Goal: Transaction & Acquisition: Subscribe to service/newsletter

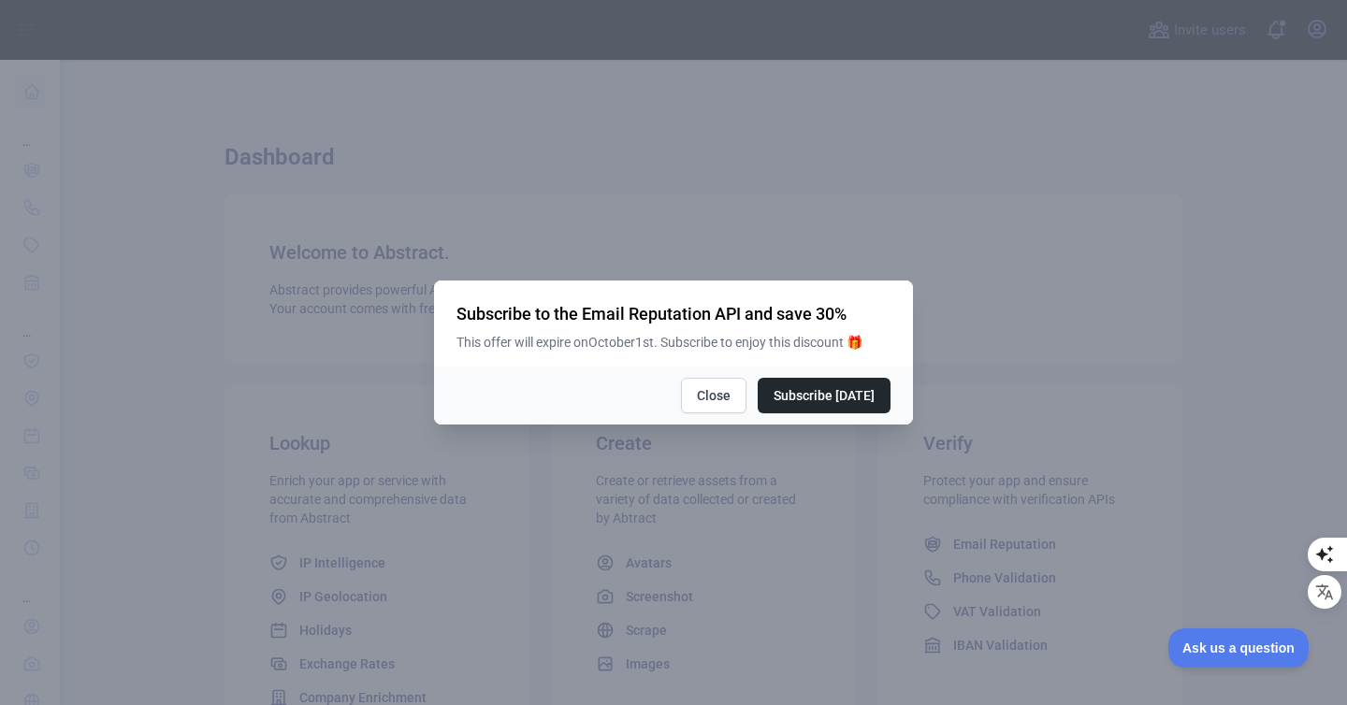
click at [849, 531] on div at bounding box center [673, 352] width 1347 height 705
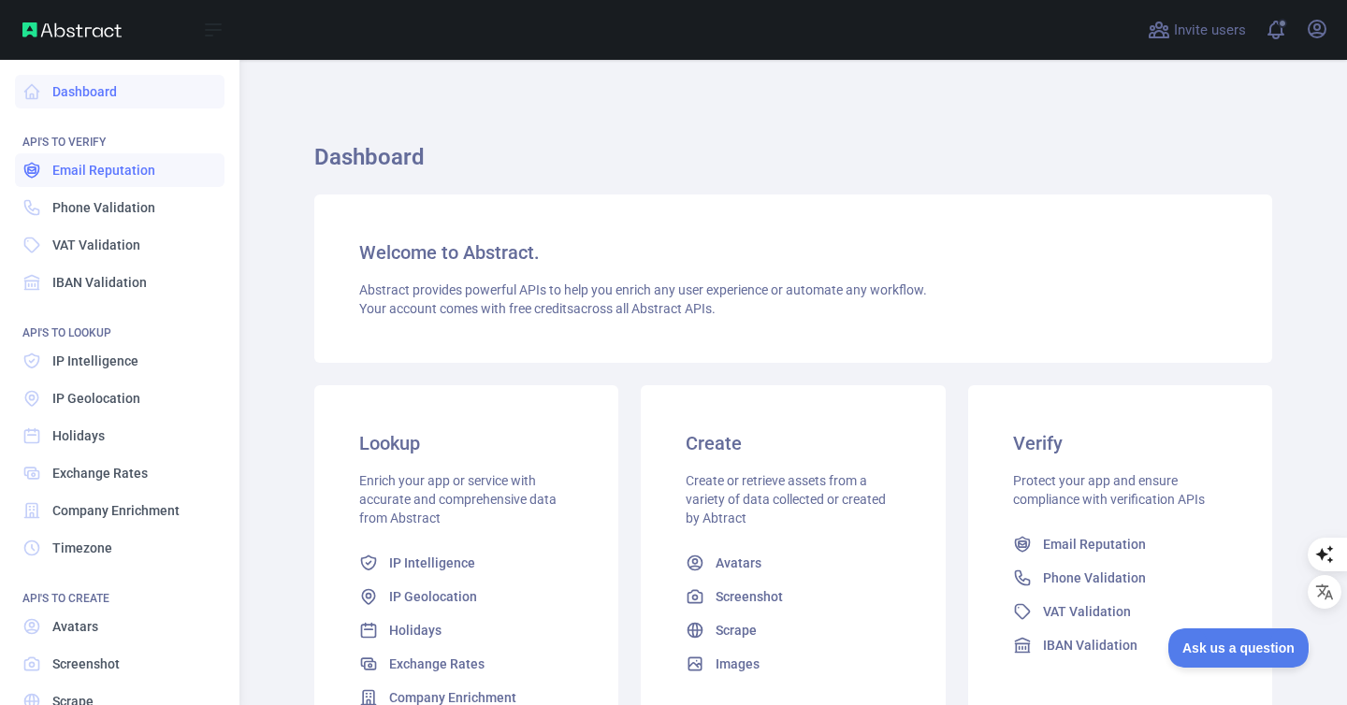
click at [89, 184] on link "Email Reputation" at bounding box center [119, 170] width 209 height 34
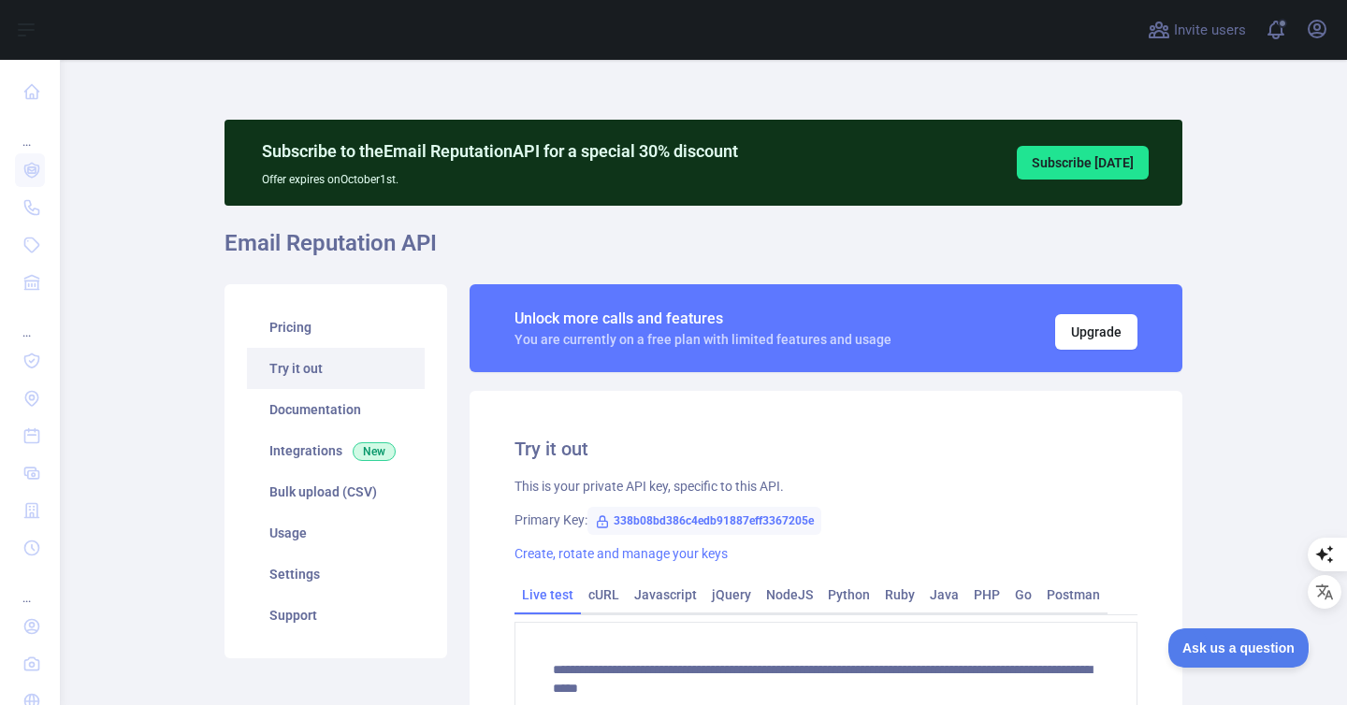
click at [278, 247] on h1 "Email Reputation API" at bounding box center [703, 250] width 958 height 45
click at [292, 348] on link "Try it out" at bounding box center [336, 368] width 178 height 41
click at [295, 336] on link "Pricing" at bounding box center [336, 327] width 178 height 41
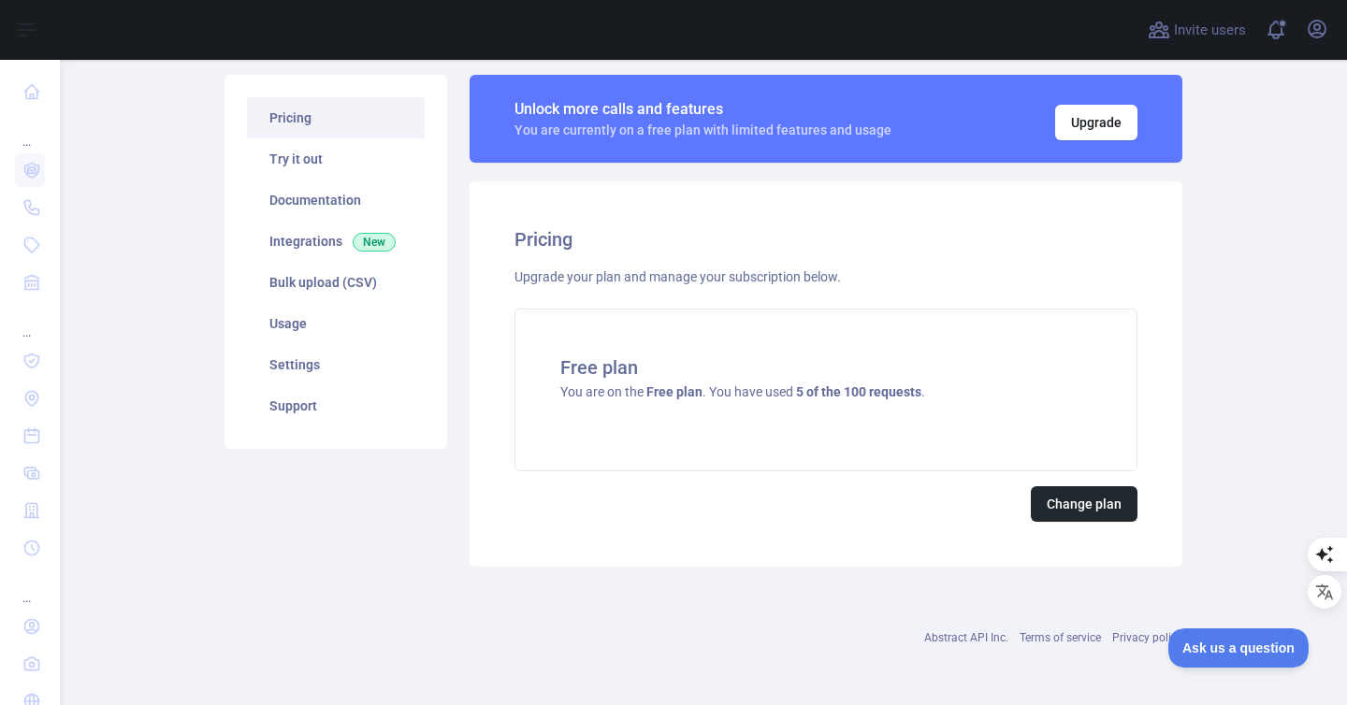
scroll to position [209, 0]
click at [1058, 518] on button "Change plan" at bounding box center [1083, 504] width 107 height 36
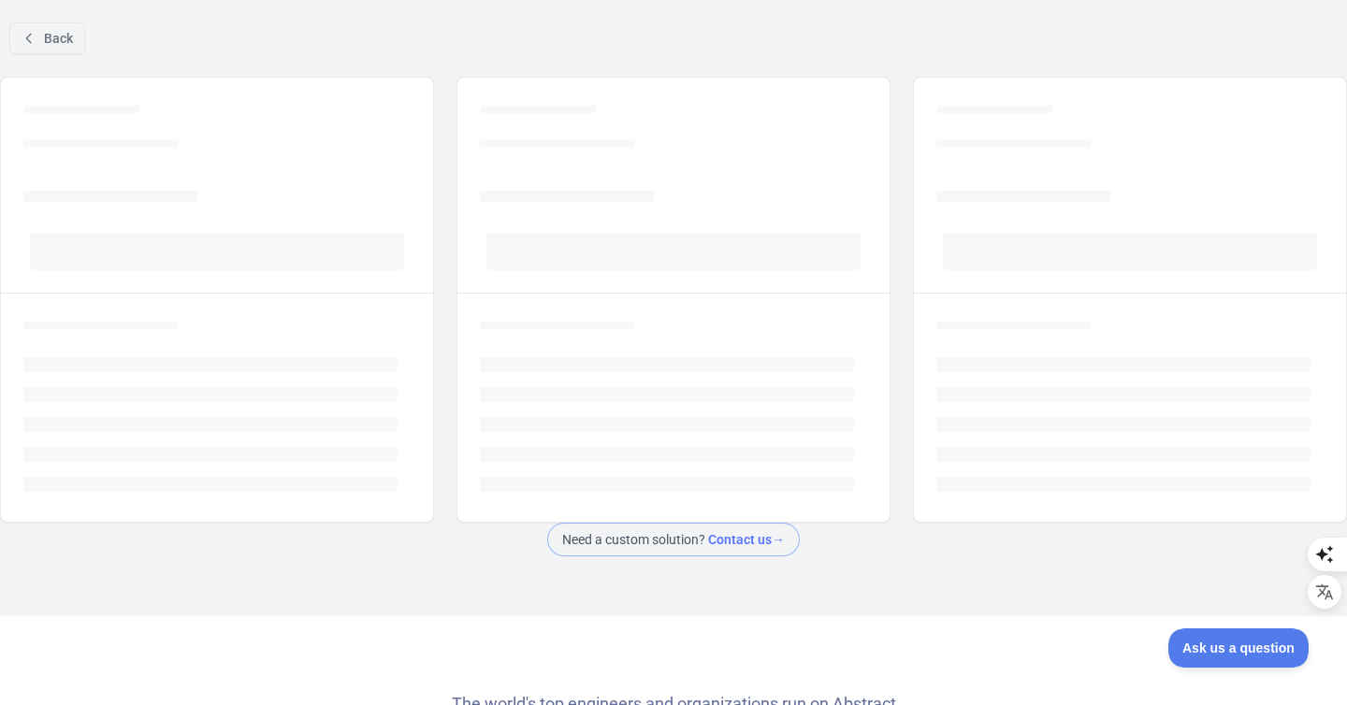
scroll to position [92, 0]
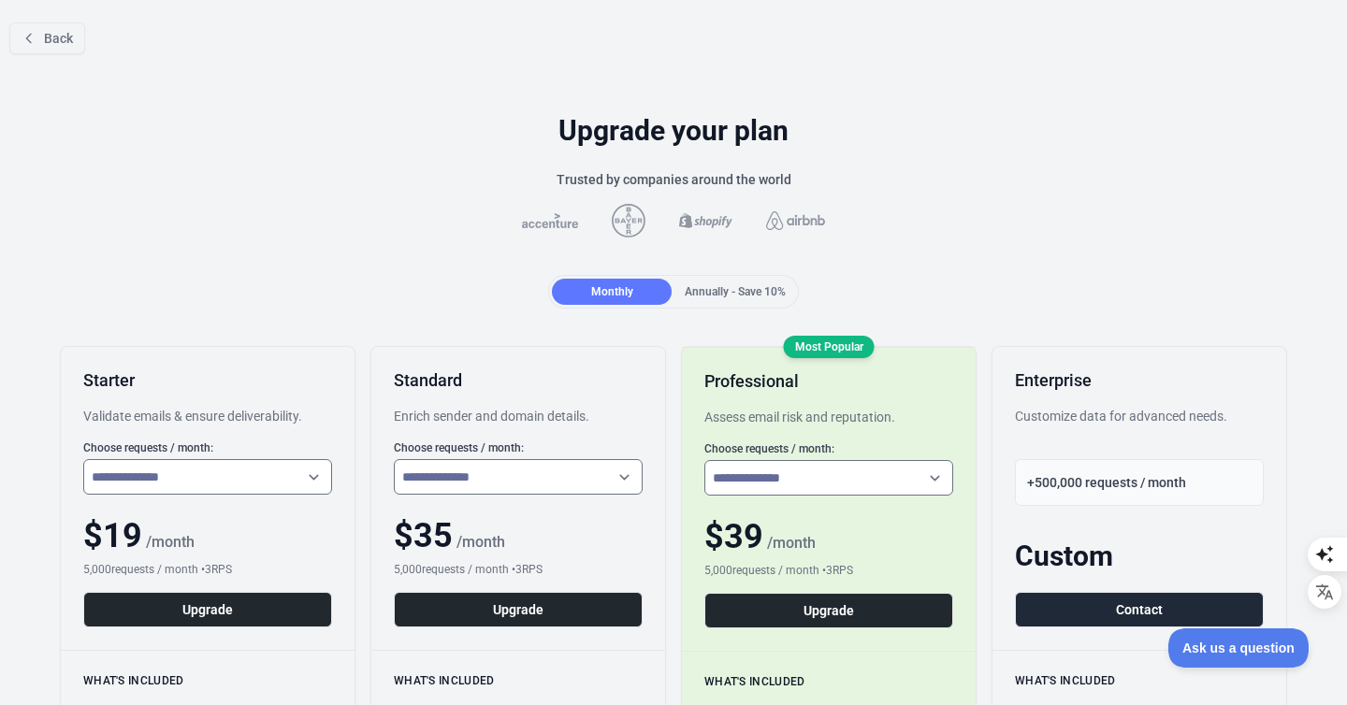
click at [704, 292] on span "Annually - Save 10%" at bounding box center [734, 291] width 101 height 13
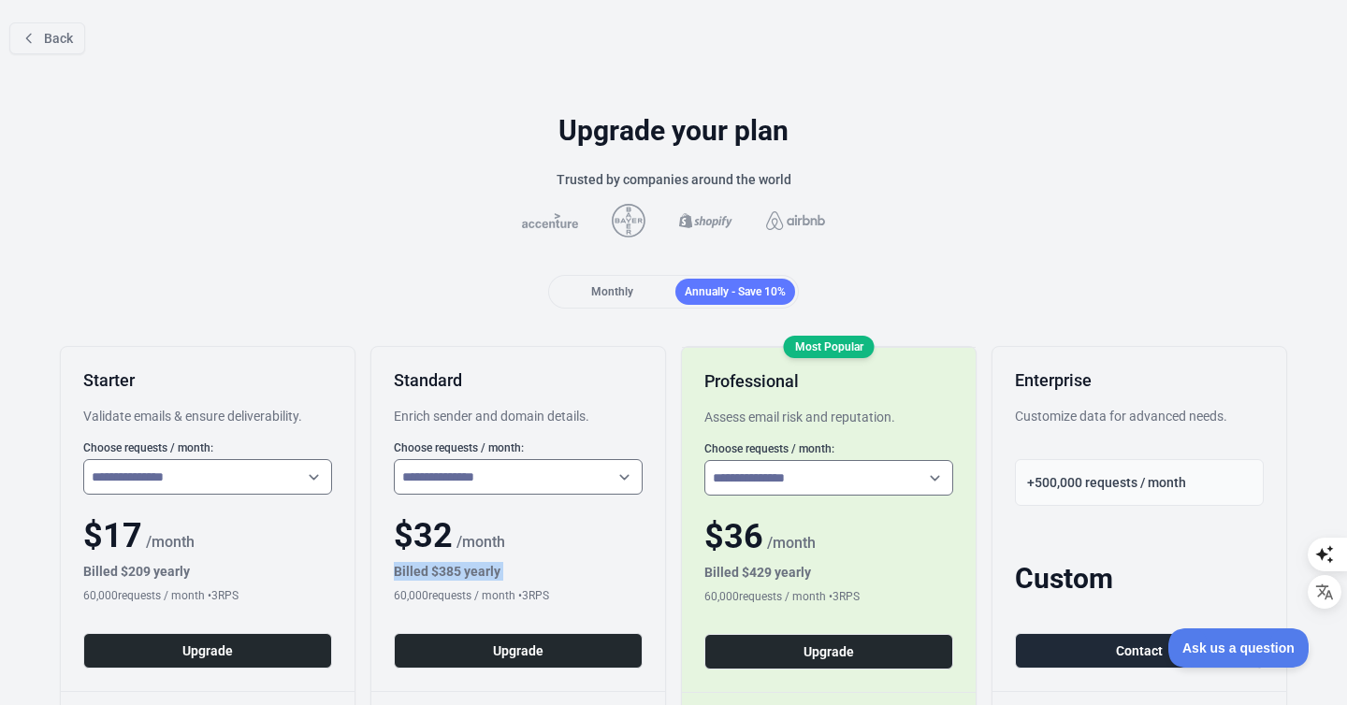
drag, startPoint x: 371, startPoint y: 574, endPoint x: 565, endPoint y: 585, distance: 193.9
click at [565, 585] on div "**********" at bounding box center [518, 519] width 294 height 344
click at [506, 554] on div "$ 32 / month" at bounding box center [518, 535] width 249 height 37
drag, startPoint x: 384, startPoint y: 568, endPoint x: 540, endPoint y: 583, distance: 155.9
click at [540, 583] on div "**********" at bounding box center [518, 519] width 294 height 344
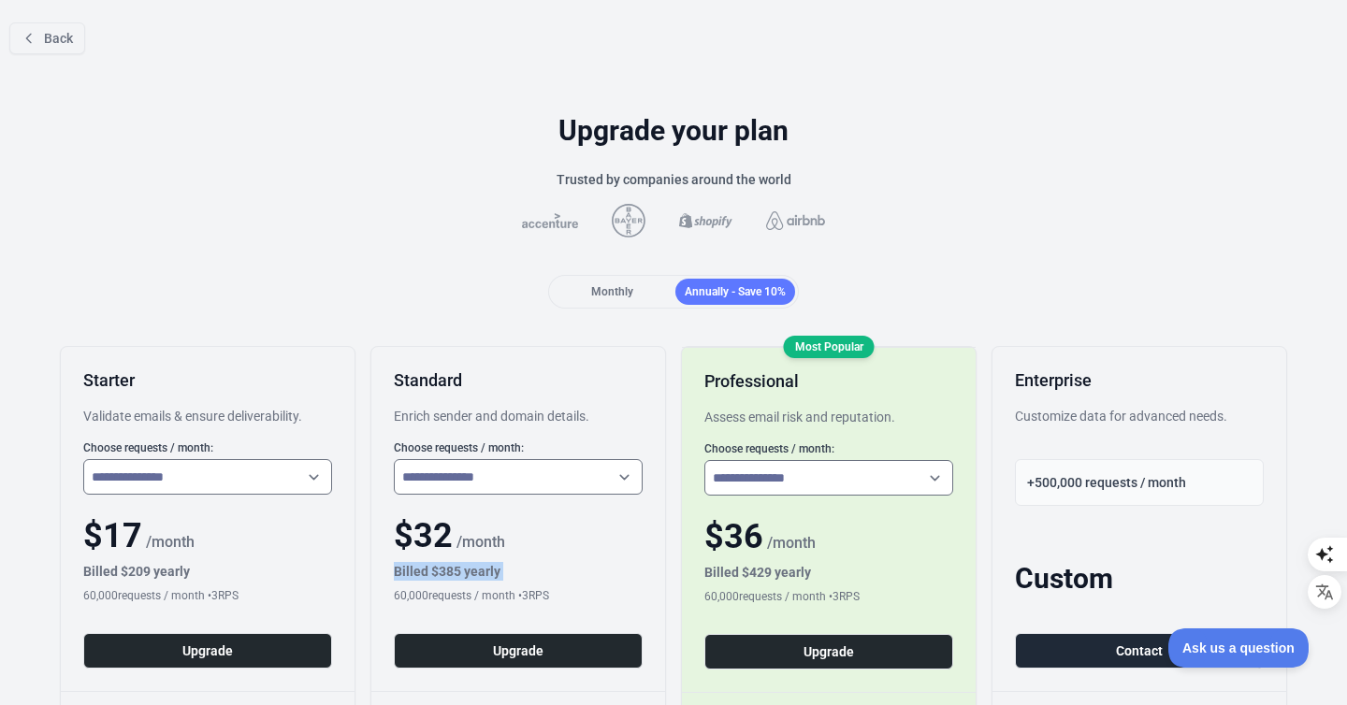
click at [530, 610] on div "**********" at bounding box center [518, 519] width 294 height 344
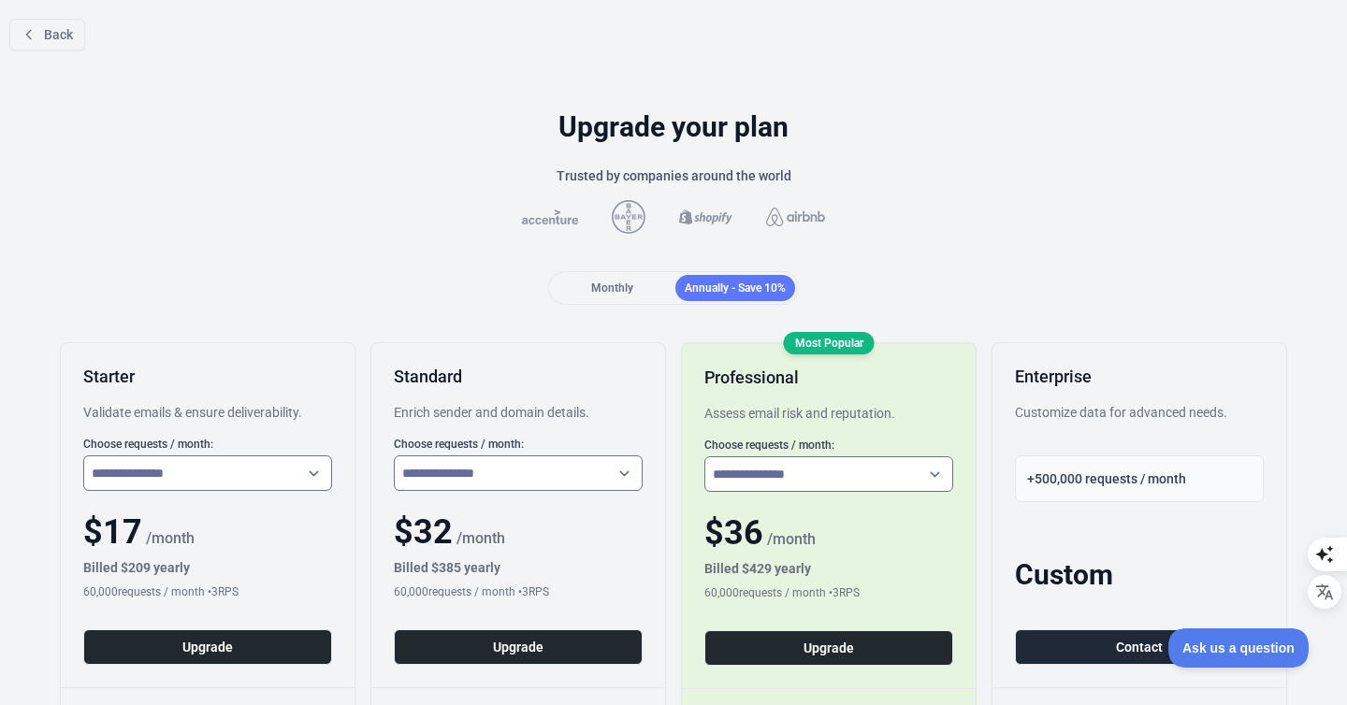
click at [604, 288] on span "Monthly" at bounding box center [612, 287] width 42 height 13
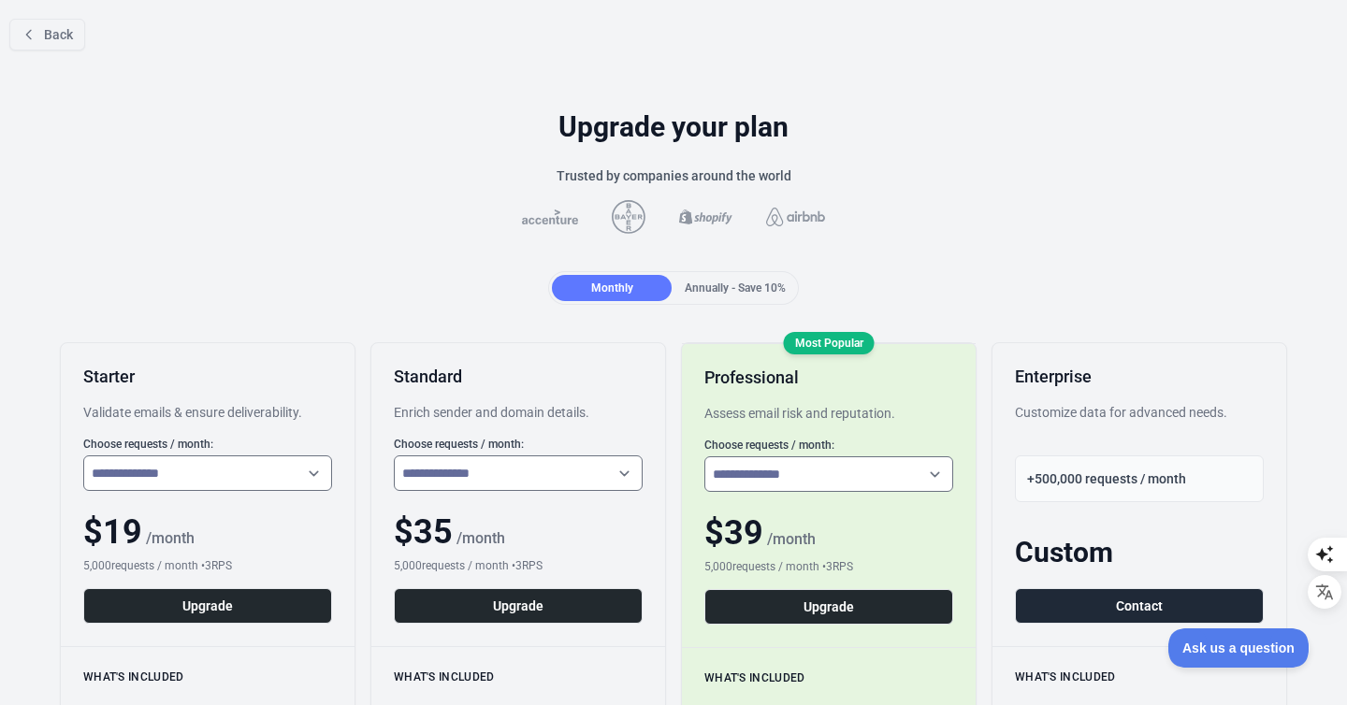
click at [702, 292] on span "Annually - Save 10%" at bounding box center [734, 287] width 101 height 13
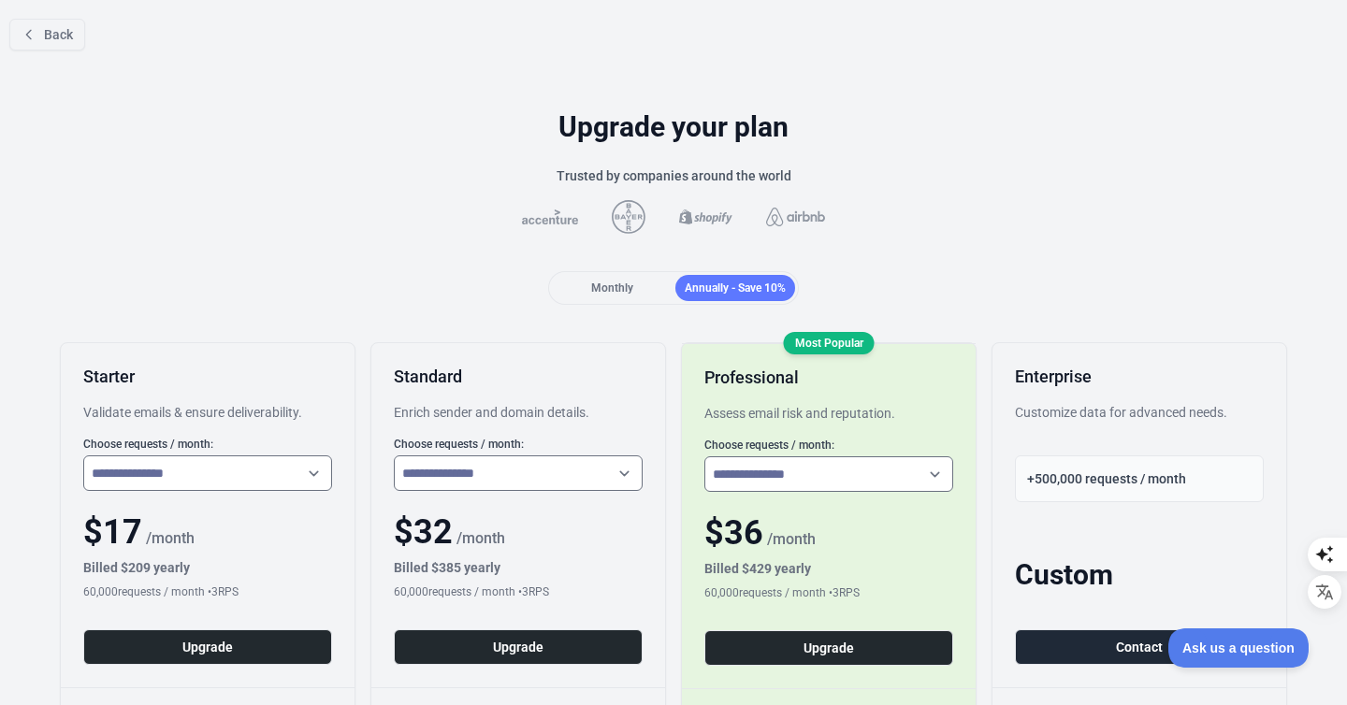
click at [627, 280] on div "Monthly" at bounding box center [612, 288] width 120 height 26
